Goal: Task Accomplishment & Management: Manage account settings

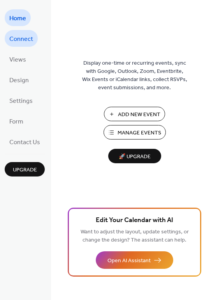
click at [27, 44] on span "Connect" at bounding box center [21, 39] width 24 height 12
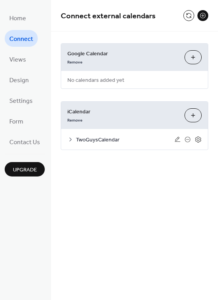
click at [69, 140] on icon at bounding box center [70, 139] width 6 height 6
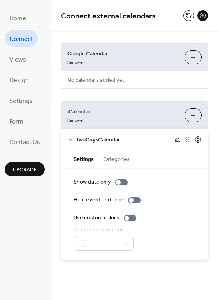
click at [201, 141] on icon at bounding box center [198, 139] width 7 height 7
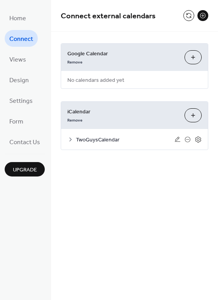
click at [68, 138] on icon at bounding box center [70, 139] width 6 height 6
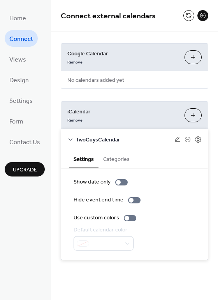
click at [125, 161] on button "Categories" at bounding box center [117, 159] width 36 height 18
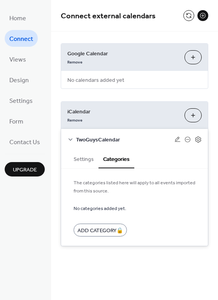
click at [77, 156] on button "Settings" at bounding box center [84, 159] width 30 height 18
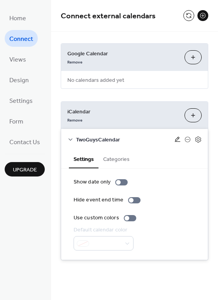
click at [178, 142] on icon at bounding box center [178, 139] width 6 height 6
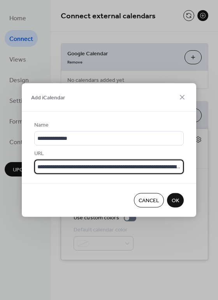
scroll to position [0, 61]
drag, startPoint x: 109, startPoint y: 167, endPoint x: 190, endPoint y: 168, distance: 80.3
click at [190, 168] on div "**********" at bounding box center [109, 148] width 175 height 72
click at [183, 98] on icon at bounding box center [182, 97] width 5 height 5
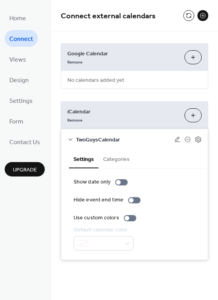
click at [113, 161] on button "Categories" at bounding box center [117, 159] width 36 height 18
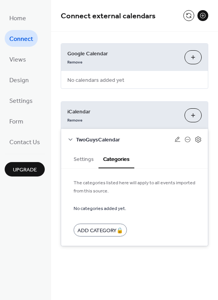
click at [88, 160] on button "Settings" at bounding box center [84, 159] width 30 height 18
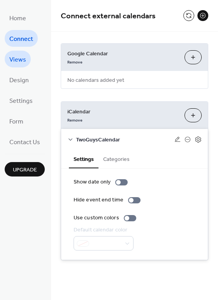
click at [22, 65] on span "Views" at bounding box center [17, 60] width 17 height 12
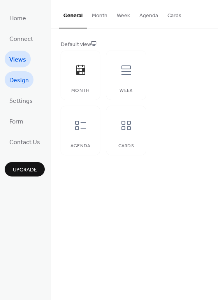
click at [22, 78] on span "Design" at bounding box center [18, 80] width 19 height 12
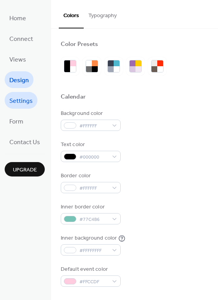
click at [23, 99] on span "Settings" at bounding box center [20, 101] width 23 height 12
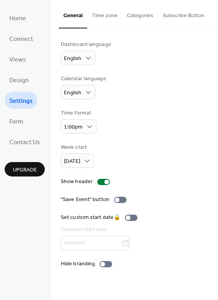
click at [110, 18] on button "Time zone" at bounding box center [104, 14] width 35 height 28
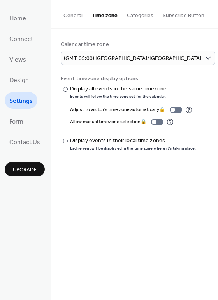
click at [139, 19] on button "Categories" at bounding box center [140, 14] width 36 height 28
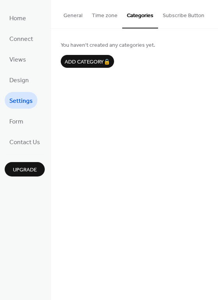
click at [107, 18] on button "Time zone" at bounding box center [104, 14] width 35 height 28
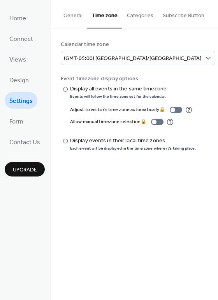
click at [185, 14] on button "Subscribe Button" at bounding box center [183, 14] width 51 height 28
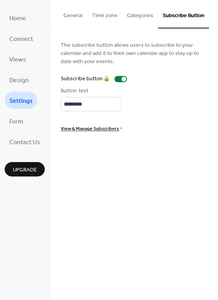
click at [75, 14] on button "General" at bounding box center [73, 14] width 28 height 28
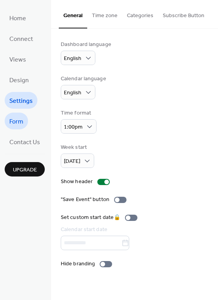
click at [13, 123] on span "Form" at bounding box center [16, 122] width 14 height 12
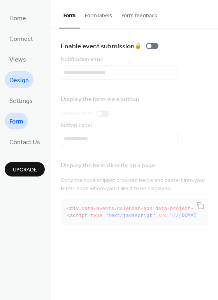
click at [23, 86] on span "Design" at bounding box center [18, 80] width 19 height 12
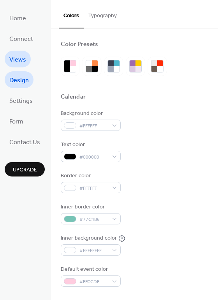
click at [22, 59] on span "Views" at bounding box center [17, 60] width 17 height 12
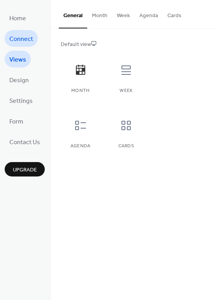
click at [21, 39] on span "Connect" at bounding box center [21, 39] width 24 height 12
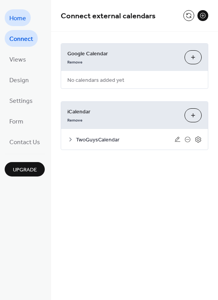
click at [22, 17] on span "Home" at bounding box center [17, 18] width 17 height 12
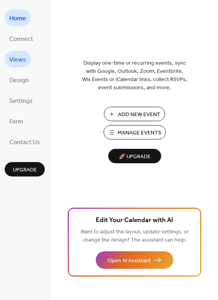
click at [16, 60] on span "Views" at bounding box center [17, 60] width 17 height 12
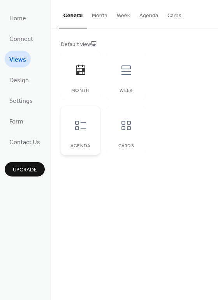
click at [79, 136] on div at bounding box center [80, 125] width 23 height 23
click at [80, 84] on div "Month" at bounding box center [80, 75] width 39 height 49
click at [120, 83] on div "Week" at bounding box center [125, 75] width 39 height 49
click at [131, 131] on icon at bounding box center [126, 125] width 12 height 12
click at [86, 85] on div "Month" at bounding box center [80, 75] width 39 height 49
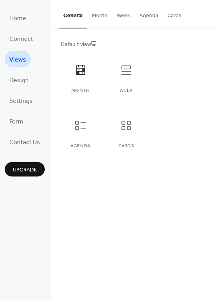
click at [150, 16] on button "Agenda" at bounding box center [149, 14] width 28 height 28
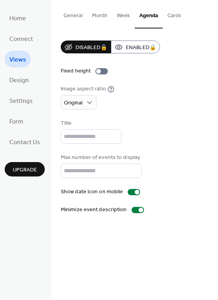
click at [100, 16] on button "Month" at bounding box center [99, 14] width 25 height 28
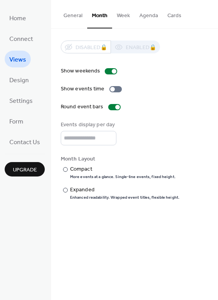
click at [75, 13] on button "General" at bounding box center [73, 14] width 28 height 28
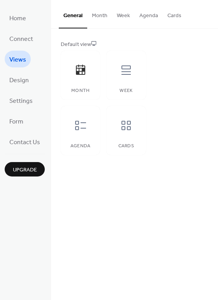
click at [99, 14] on button "Month" at bounding box center [99, 14] width 25 height 28
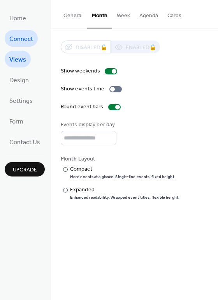
click at [22, 38] on span "Connect" at bounding box center [21, 39] width 24 height 12
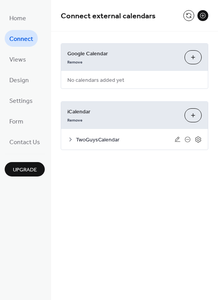
click at [70, 139] on icon at bounding box center [70, 139] width 6 height 6
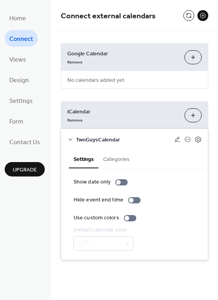
click at [115, 161] on button "Categories" at bounding box center [117, 159] width 36 height 18
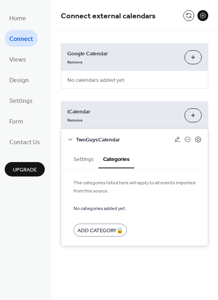
click at [78, 159] on button "Settings" at bounding box center [84, 159] width 30 height 18
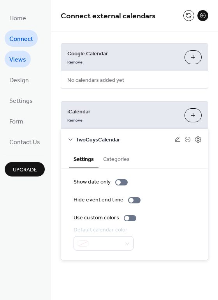
click at [26, 64] on link "Views" at bounding box center [18, 59] width 26 height 17
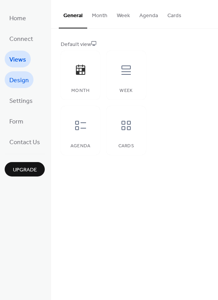
click at [22, 78] on span "Design" at bounding box center [18, 80] width 19 height 12
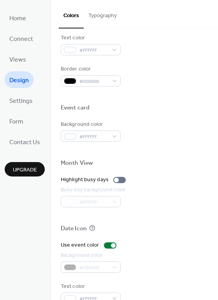
scroll to position [334, 0]
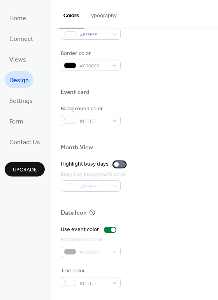
click at [117, 164] on div at bounding box center [119, 164] width 12 height 6
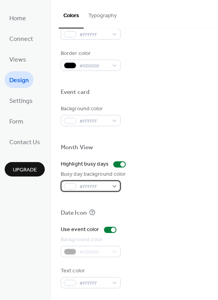
click at [107, 188] on span "#FFFFFF" at bounding box center [94, 187] width 29 height 8
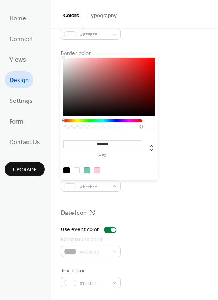
click at [85, 170] on div at bounding box center [87, 170] width 6 height 6
type input "*******"
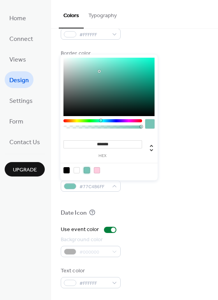
click at [148, 205] on div at bounding box center [135, 201] width 148 height 18
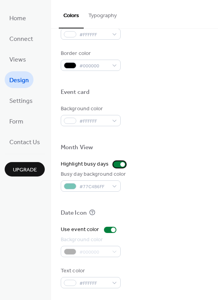
click at [118, 166] on div at bounding box center [119, 164] width 12 height 6
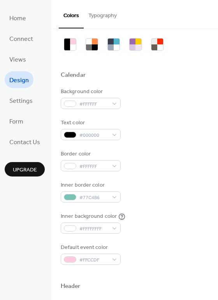
scroll to position [0, 0]
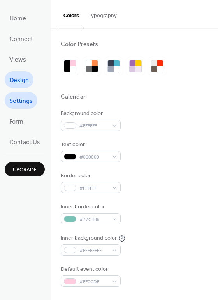
click at [27, 97] on span "Settings" at bounding box center [20, 101] width 23 height 12
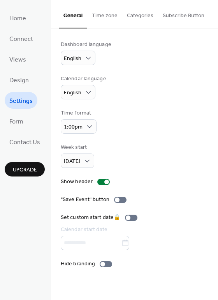
click at [108, 18] on button "Time zone" at bounding box center [104, 14] width 35 height 28
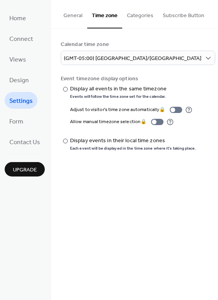
click at [142, 17] on button "Categories" at bounding box center [140, 14] width 36 height 28
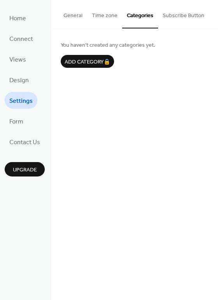
click at [187, 11] on button "Subscribe Button" at bounding box center [183, 14] width 51 height 28
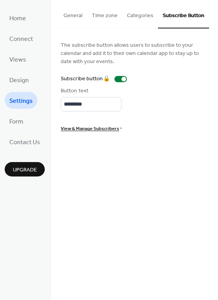
click at [77, 18] on button "General" at bounding box center [73, 14] width 28 height 28
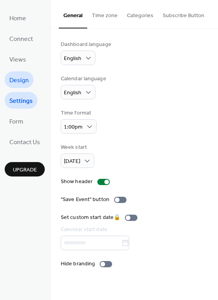
click at [28, 77] on link "Design" at bounding box center [19, 79] width 29 height 17
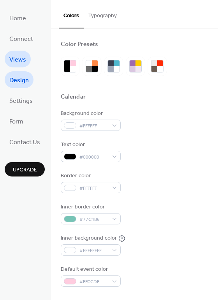
click at [18, 54] on span "Views" at bounding box center [17, 60] width 17 height 12
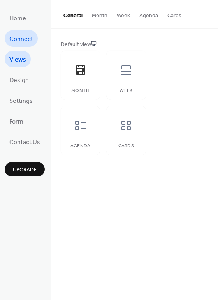
click at [20, 39] on span "Connect" at bounding box center [21, 39] width 24 height 12
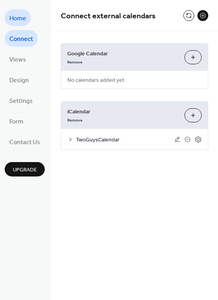
click at [23, 19] on span "Home" at bounding box center [17, 18] width 17 height 12
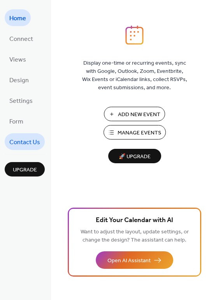
click at [23, 145] on span "Contact Us" at bounding box center [24, 142] width 31 height 12
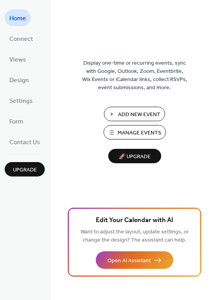
click at [112, 79] on span "Display one-time or recurring events, sync with Google, Outlook, Zoom, Eventbri…" at bounding box center [134, 75] width 105 height 33
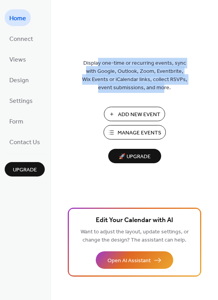
drag, startPoint x: 100, startPoint y: 63, endPoint x: 164, endPoint y: 90, distance: 69.7
click at [164, 90] on span "Display one-time or recurring events, sync with Google, Outlook, Zoom, Eventbri…" at bounding box center [134, 75] width 105 height 33
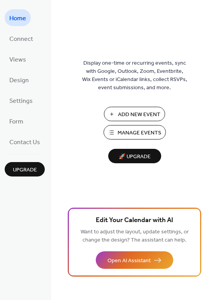
drag, startPoint x: 114, startPoint y: 71, endPoint x: 87, endPoint y: 59, distance: 29.3
click at [87, 59] on span "Display one-time or recurring events, sync with Google, Outlook, Zoom, Eventbri…" at bounding box center [134, 75] width 105 height 33
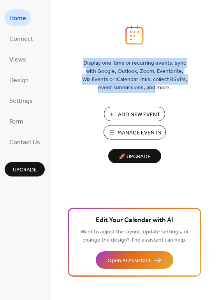
drag, startPoint x: 87, startPoint y: 59, endPoint x: 150, endPoint y: 86, distance: 67.9
click at [150, 86] on span "Display one-time or recurring events, sync with Google, Outlook, Zoom, Eventbri…" at bounding box center [134, 75] width 105 height 33
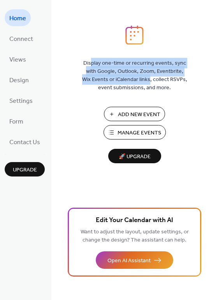
drag, startPoint x: 108, startPoint y: 67, endPoint x: 92, endPoint y: 60, distance: 17.1
click at [92, 60] on span "Display one-time or recurring events, sync with Google, Outlook, Zoom, Eventbri…" at bounding box center [134, 75] width 105 height 33
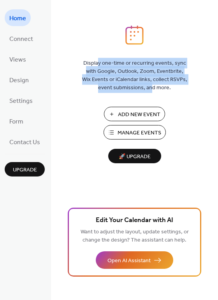
drag, startPoint x: 126, startPoint y: 77, endPoint x: 154, endPoint y: 88, distance: 29.8
click at [153, 88] on span "Display one-time or recurring events, sync with Google, Outlook, Zoom, Eventbri…" at bounding box center [134, 75] width 105 height 33
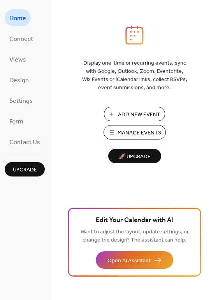
click at [155, 89] on span "Display one-time or recurring events, sync with Google, Outlook, Zoom, Eventbri…" at bounding box center [134, 75] width 105 height 33
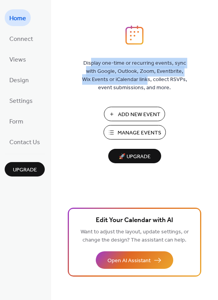
drag, startPoint x: 117, startPoint y: 73, endPoint x: 87, endPoint y: 64, distance: 31.1
click at [91, 65] on span "Display one-time or recurring events, sync with Google, Outlook, Zoom, Eventbri…" at bounding box center [134, 75] width 105 height 33
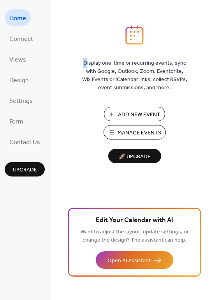
drag, startPoint x: 87, startPoint y: 64, endPoint x: 106, endPoint y: 72, distance: 20.8
click at [87, 64] on span "Display one-time or recurring events, sync with Google, Outlook, Zoom, Eventbri…" at bounding box center [134, 75] width 105 height 33
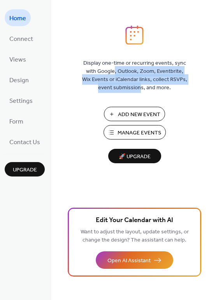
drag, startPoint x: 126, startPoint y: 80, endPoint x: 143, endPoint y: 88, distance: 18.7
click at [142, 87] on span "Display one-time or recurring events, sync with Google, Outlook, Zoom, Eventbri…" at bounding box center [134, 75] width 105 height 33
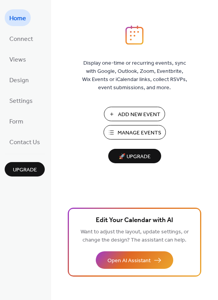
click at [143, 88] on span "Display one-time or recurring events, sync with Google, Outlook, Zoom, Eventbri…" at bounding box center [134, 75] width 105 height 33
click at [18, 42] on span "Connect" at bounding box center [21, 39] width 24 height 12
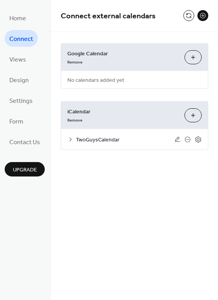
click at [69, 138] on icon at bounding box center [70, 139] width 6 height 6
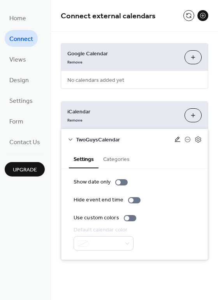
click at [178, 141] on icon at bounding box center [178, 139] width 6 height 6
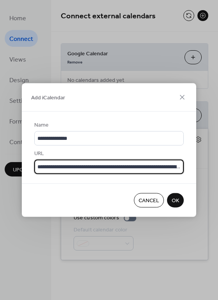
click at [163, 169] on input "**********" at bounding box center [109, 167] width 150 height 14
drag, startPoint x: 143, startPoint y: 166, endPoint x: 186, endPoint y: 167, distance: 42.9
click at [186, 167] on div "**********" at bounding box center [109, 148] width 175 height 72
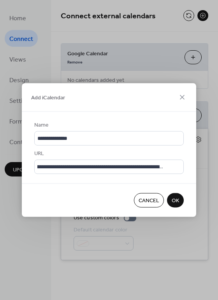
scroll to position [0, 0]
click at [186, 167] on div "**********" at bounding box center [109, 148] width 175 height 72
click at [148, 202] on span "Cancel" at bounding box center [149, 201] width 21 height 8
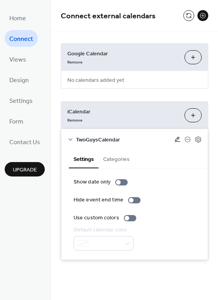
click at [175, 141] on icon at bounding box center [178, 139] width 6 height 6
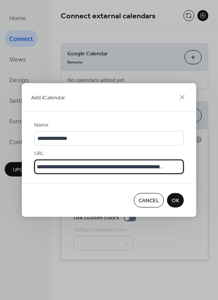
scroll to position [0, 61]
drag, startPoint x: 36, startPoint y: 166, endPoint x: 190, endPoint y: 167, distance: 153.7
click at [190, 167] on div "**********" at bounding box center [109, 148] width 175 height 72
click at [49, 195] on div "Cancel OK" at bounding box center [109, 201] width 175 height 34
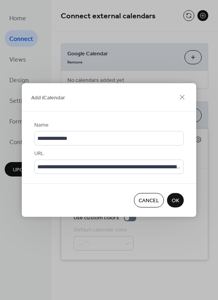
click at [143, 199] on span "Cancel" at bounding box center [149, 201] width 21 height 8
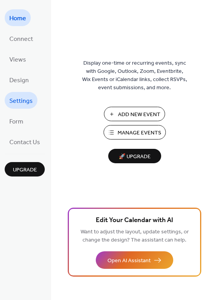
click at [23, 103] on span "Settings" at bounding box center [20, 101] width 23 height 12
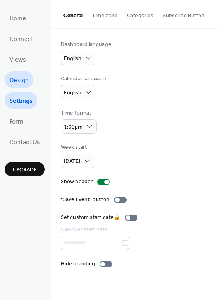
click at [23, 85] on span "Design" at bounding box center [18, 80] width 19 height 12
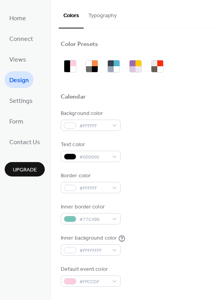
click at [99, 17] on button "Typography" at bounding box center [103, 14] width 38 height 28
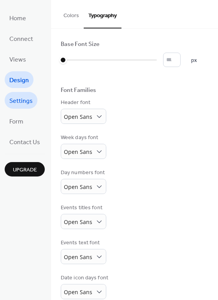
click at [19, 105] on span "Settings" at bounding box center [20, 101] width 23 height 12
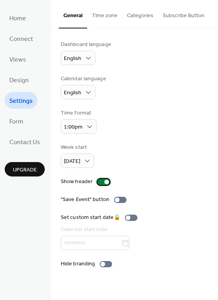
click at [102, 180] on div at bounding box center [103, 182] width 12 height 6
click at [106, 264] on div at bounding box center [106, 264] width 12 height 6
click at [100, 263] on div at bounding box center [106, 264] width 12 height 6
click at [101, 263] on div at bounding box center [103, 264] width 5 height 5
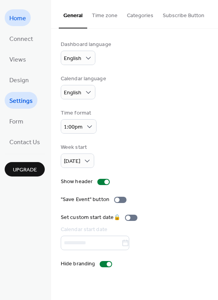
click at [26, 19] on span "Home" at bounding box center [17, 18] width 17 height 12
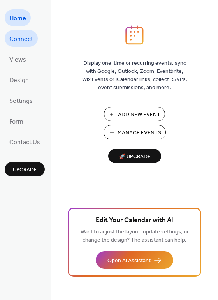
click at [30, 40] on span "Connect" at bounding box center [21, 39] width 24 height 12
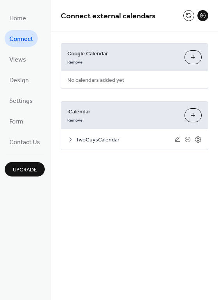
click at [70, 142] on icon at bounding box center [70, 139] width 6 height 6
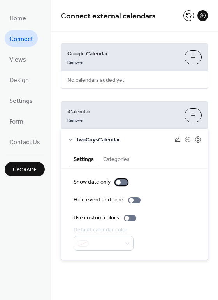
click at [122, 182] on div at bounding box center [121, 182] width 12 height 6
click at [122, 182] on div at bounding box center [124, 182] width 5 height 5
click at [131, 202] on div at bounding box center [134, 200] width 12 height 6
click at [121, 163] on button "Categories" at bounding box center [117, 159] width 36 height 18
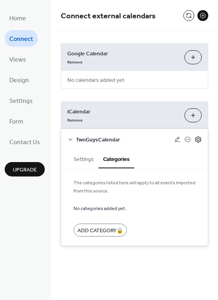
click at [199, 140] on icon at bounding box center [198, 139] width 7 height 7
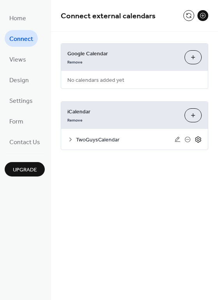
click at [199, 140] on icon at bounding box center [198, 139] width 7 height 7
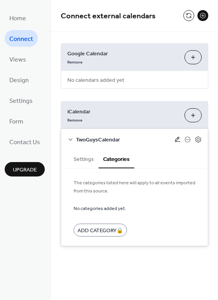
click at [175, 141] on icon at bounding box center [178, 139] width 6 height 6
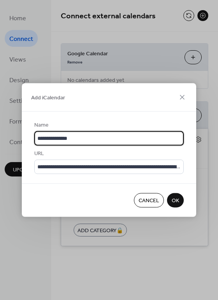
click at [144, 200] on span "Cancel" at bounding box center [149, 201] width 21 height 8
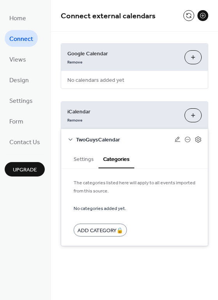
click at [85, 159] on button "Settings" at bounding box center [84, 159] width 30 height 18
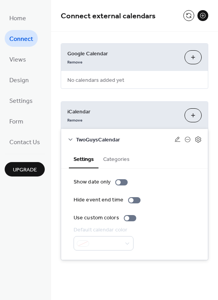
click at [26, 67] on li "Views" at bounding box center [18, 59] width 26 height 17
click at [24, 62] on span "Views" at bounding box center [17, 60] width 17 height 12
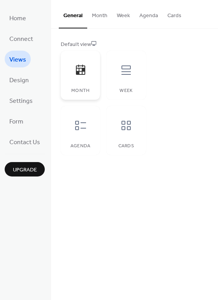
click at [80, 75] on icon at bounding box center [80, 70] width 9 height 10
click at [97, 16] on button "Month" at bounding box center [99, 14] width 25 height 28
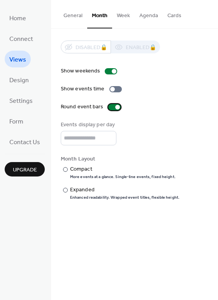
click at [113, 107] on div at bounding box center [114, 107] width 12 height 6
click at [82, 171] on div "Compact" at bounding box center [122, 169] width 104 height 8
click at [83, 188] on div "Expanded" at bounding box center [124, 190] width 108 height 8
click at [171, 19] on button "Cards" at bounding box center [174, 14] width 23 height 28
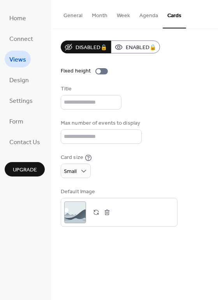
click at [93, 19] on button "Month" at bounding box center [99, 14] width 25 height 28
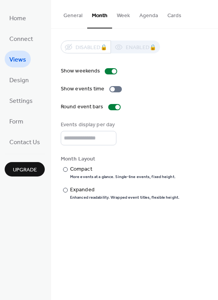
click at [75, 17] on button "General" at bounding box center [73, 14] width 28 height 28
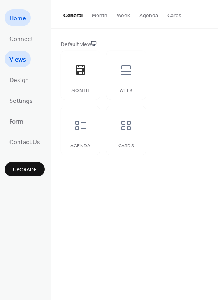
click at [25, 23] on span "Home" at bounding box center [17, 18] width 17 height 12
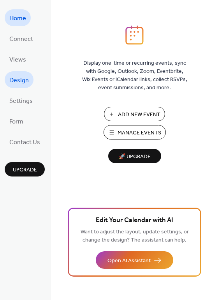
click at [24, 83] on span "Design" at bounding box center [18, 80] width 19 height 12
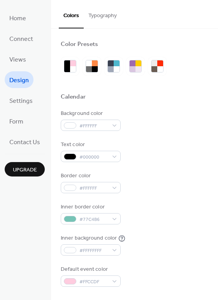
click at [108, 20] on button "Typography" at bounding box center [103, 14] width 38 height 28
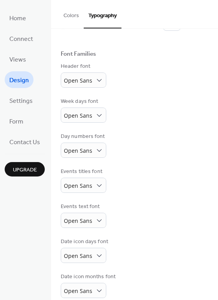
scroll to position [46, 0]
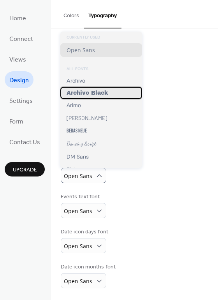
click at [97, 98] on div "Archivo Black" at bounding box center [101, 93] width 82 height 12
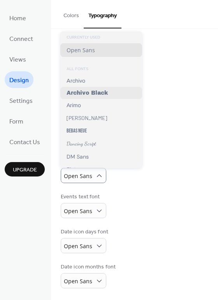
scroll to position [46, 0]
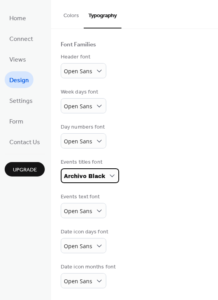
click at [108, 183] on div "Archivo Black" at bounding box center [90, 175] width 58 height 15
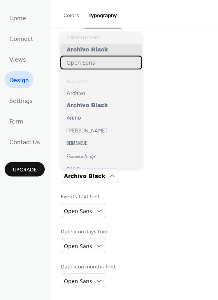
click at [99, 65] on div "Open Sans" at bounding box center [101, 63] width 82 height 14
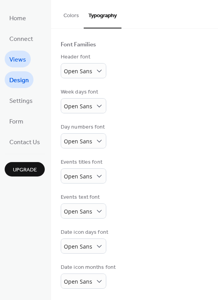
click at [21, 58] on span "Views" at bounding box center [17, 60] width 17 height 12
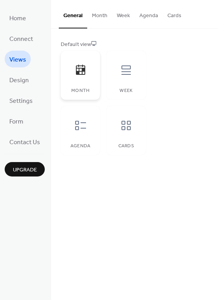
click at [76, 77] on div at bounding box center [80, 69] width 23 height 23
click at [97, 13] on button "Month" at bounding box center [99, 14] width 25 height 28
